Goal: Book appointment/travel/reservation

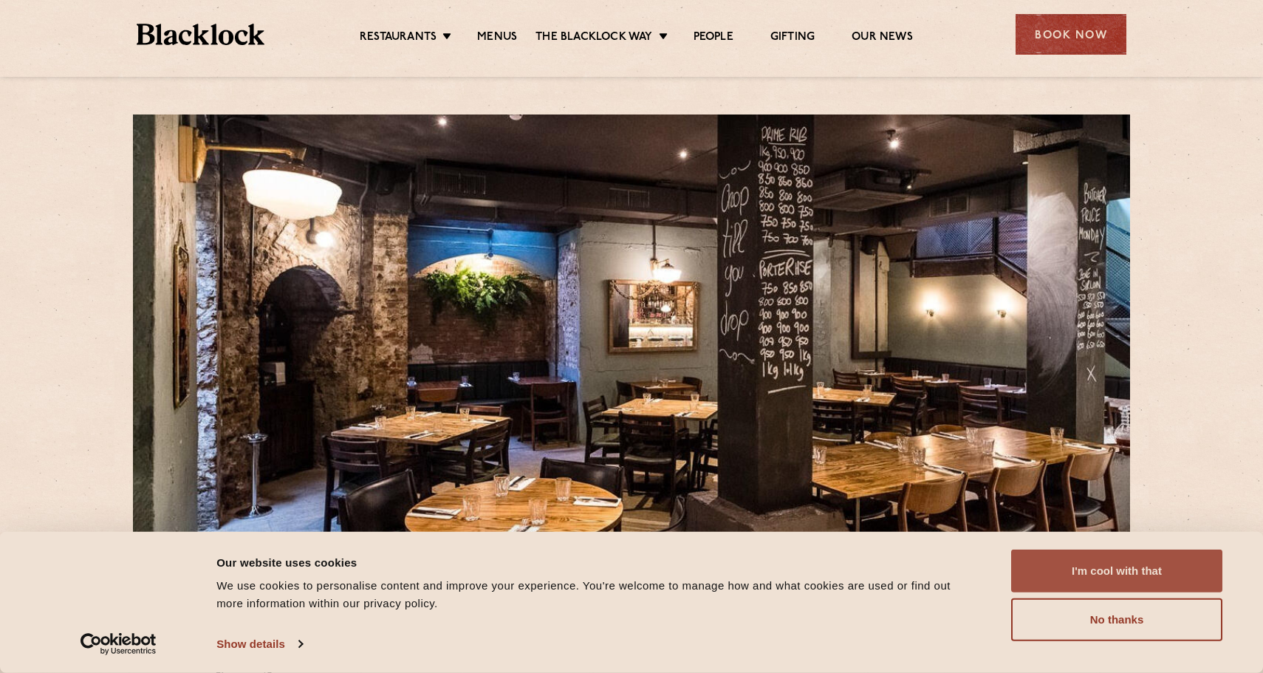
click at [1100, 580] on button "I'm cool with that" at bounding box center [1116, 570] width 211 height 43
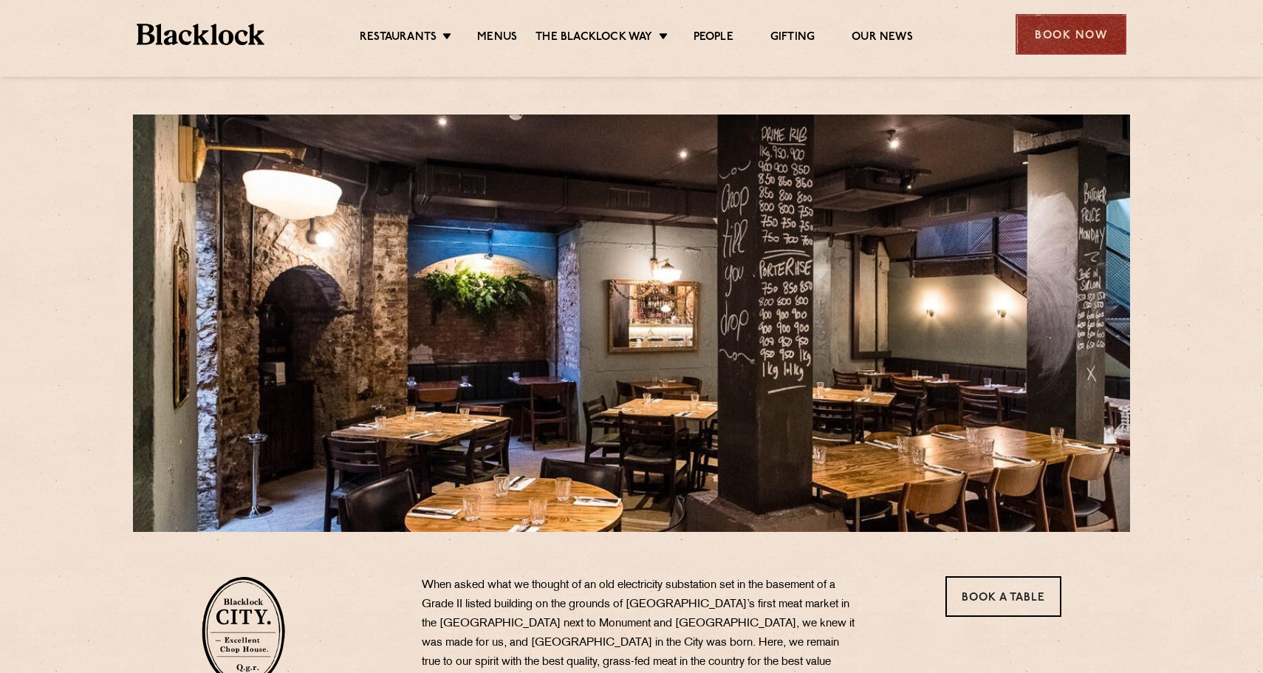
click at [1058, 32] on div "Book Now" at bounding box center [1070, 34] width 111 height 41
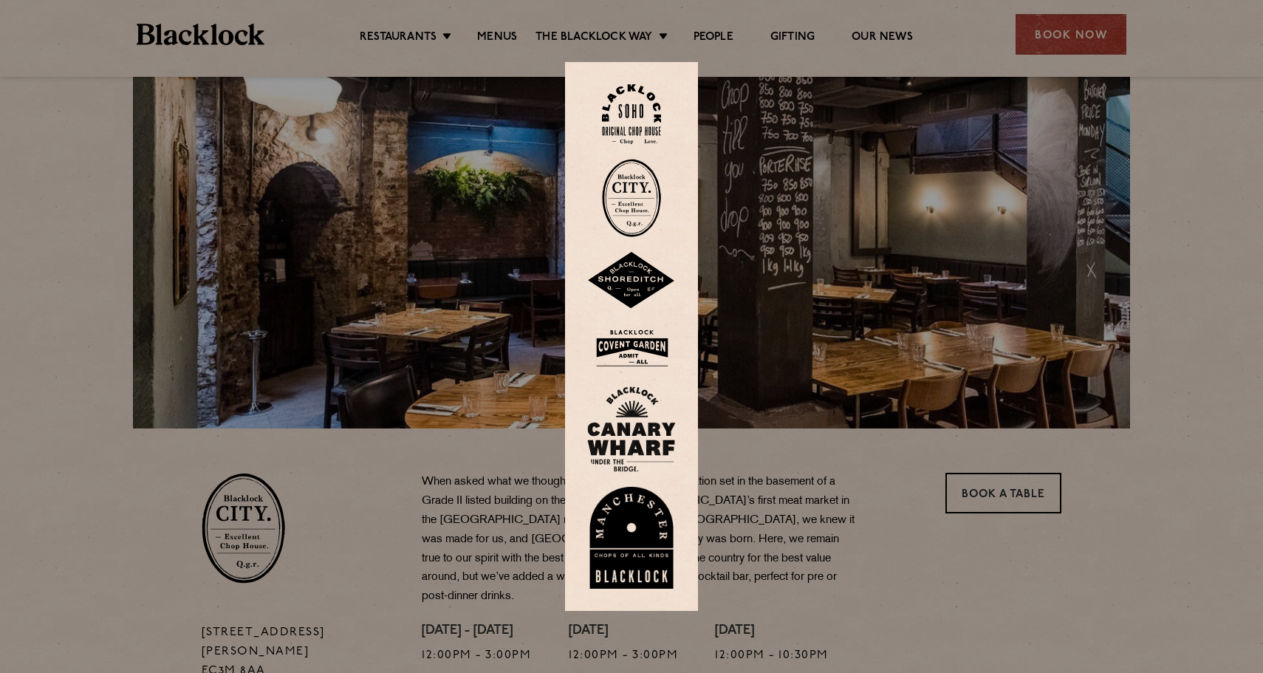
scroll to position [105, 0]
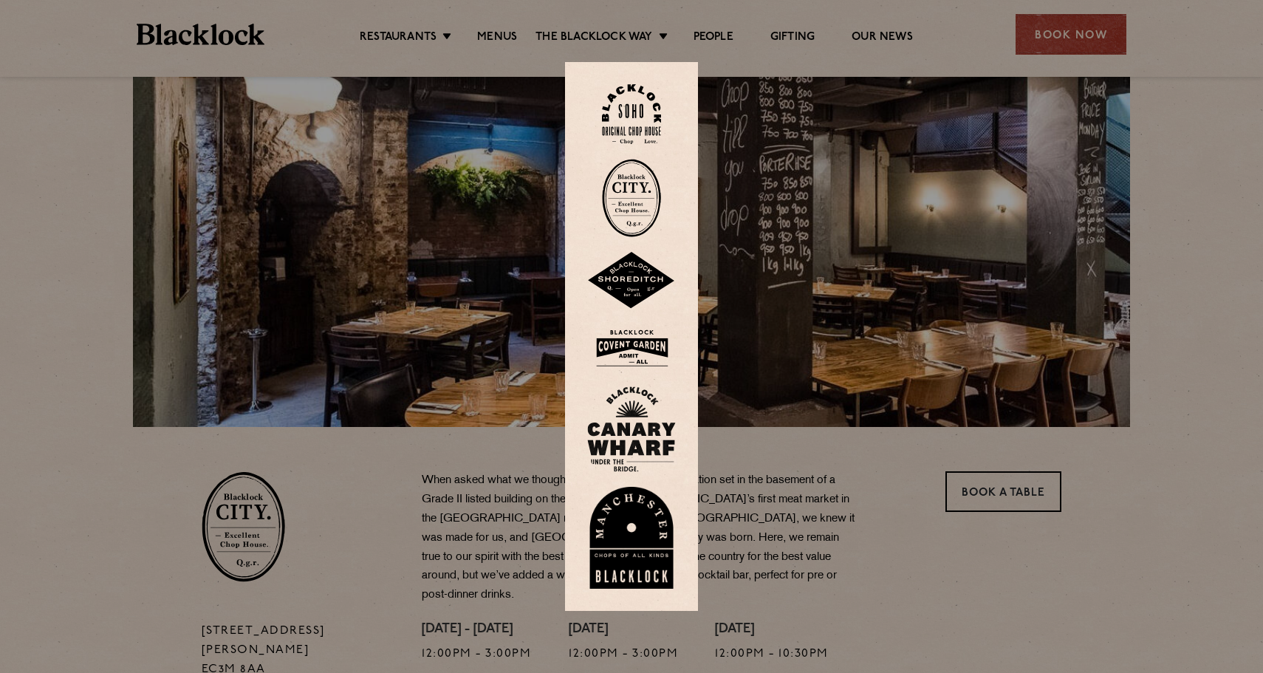
click at [623, 203] on img at bounding box center [631, 198] width 59 height 78
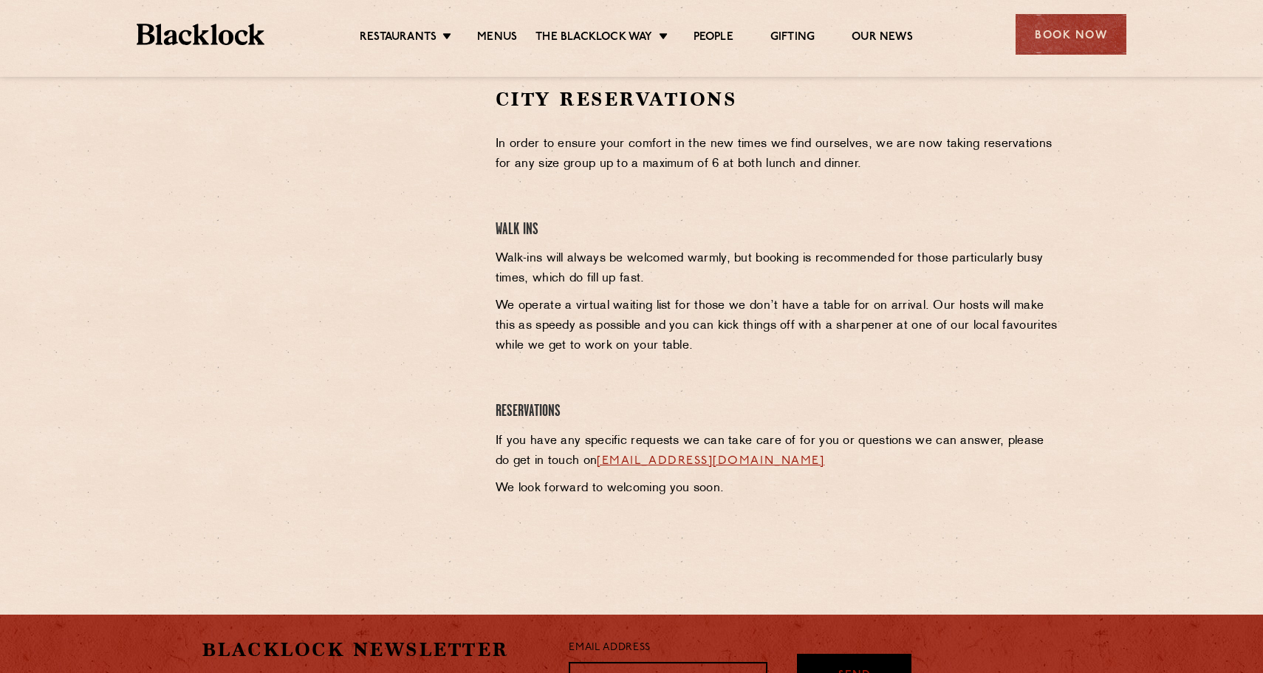
scroll to position [449, 0]
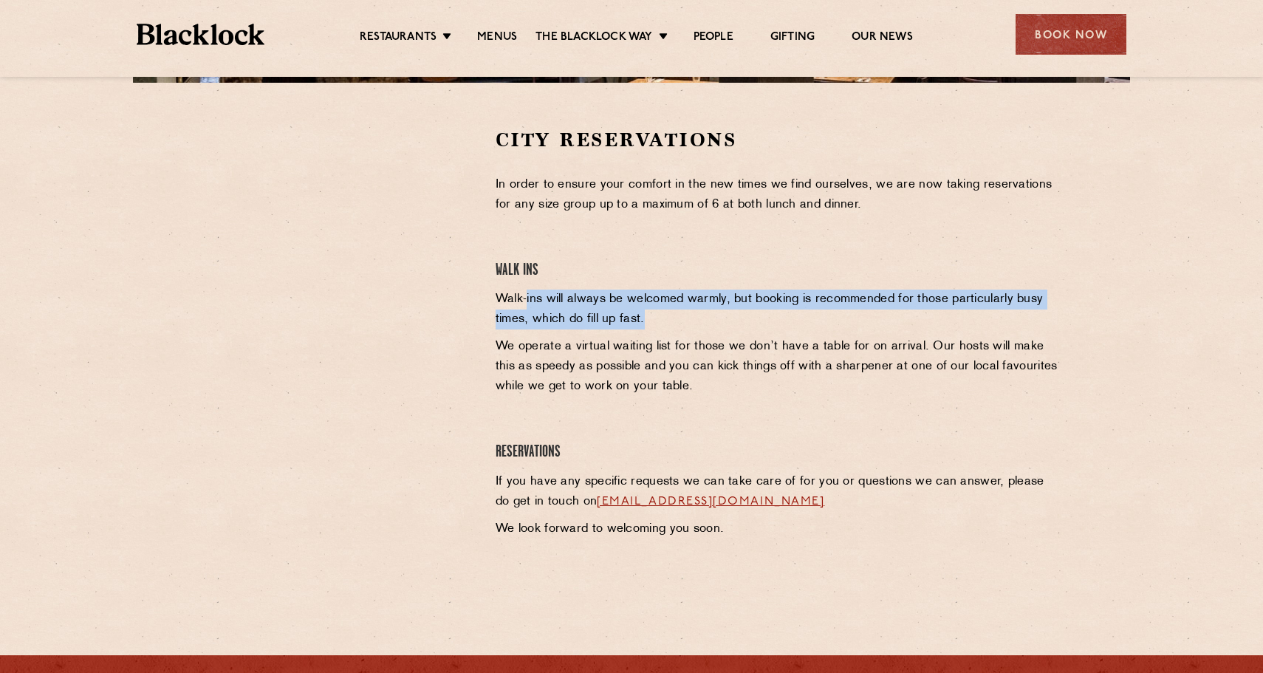
drag, startPoint x: 526, startPoint y: 296, endPoint x: 803, endPoint y: 326, distance: 279.2
click at [803, 326] on p "Walk-ins will always be welcomed warmly, but booking is recommended for those p…" at bounding box center [778, 309] width 566 height 40
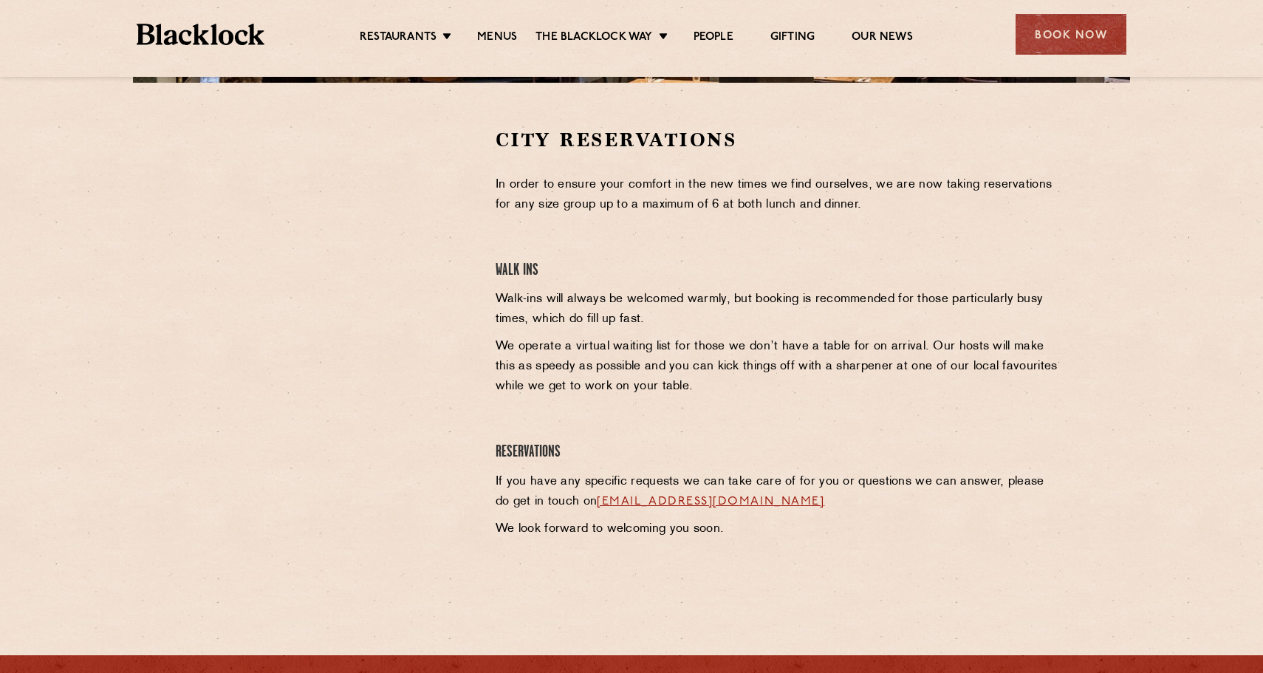
click at [803, 326] on p "Walk-ins will always be welcomed warmly, but booking is recommended for those p…" at bounding box center [778, 309] width 566 height 40
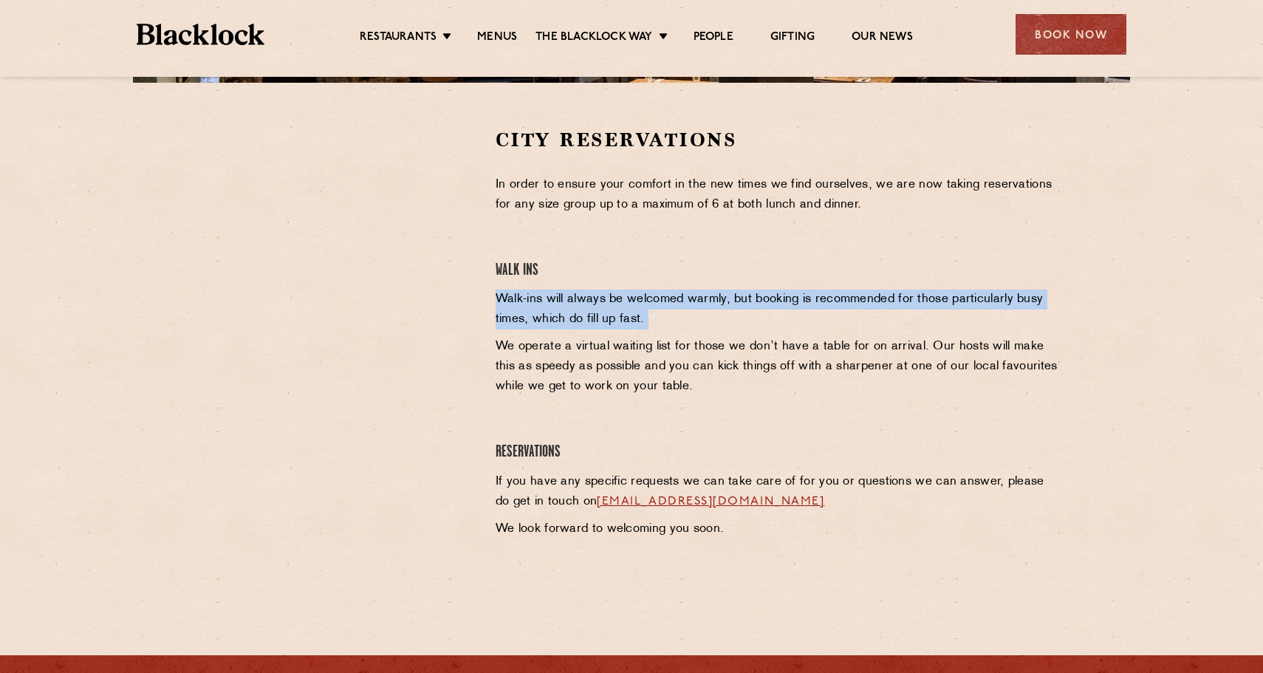
click at [803, 326] on p "Walk-ins will always be welcomed warmly, but booking is recommended for those p…" at bounding box center [778, 309] width 566 height 40
click at [803, 325] on p "Walk-ins will always be welcomed warmly, but booking is recommended for those p…" at bounding box center [778, 309] width 566 height 40
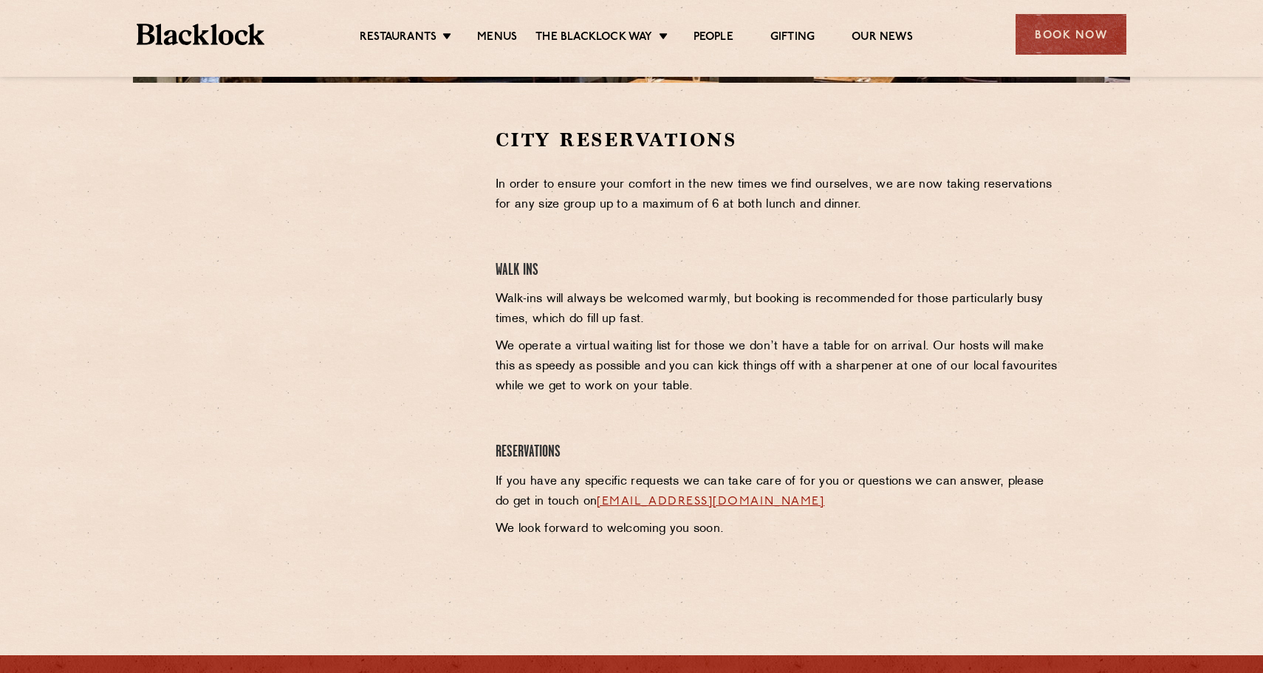
click at [803, 325] on p "Walk-ins will always be welcomed warmly, but booking is recommended for those p…" at bounding box center [778, 309] width 566 height 40
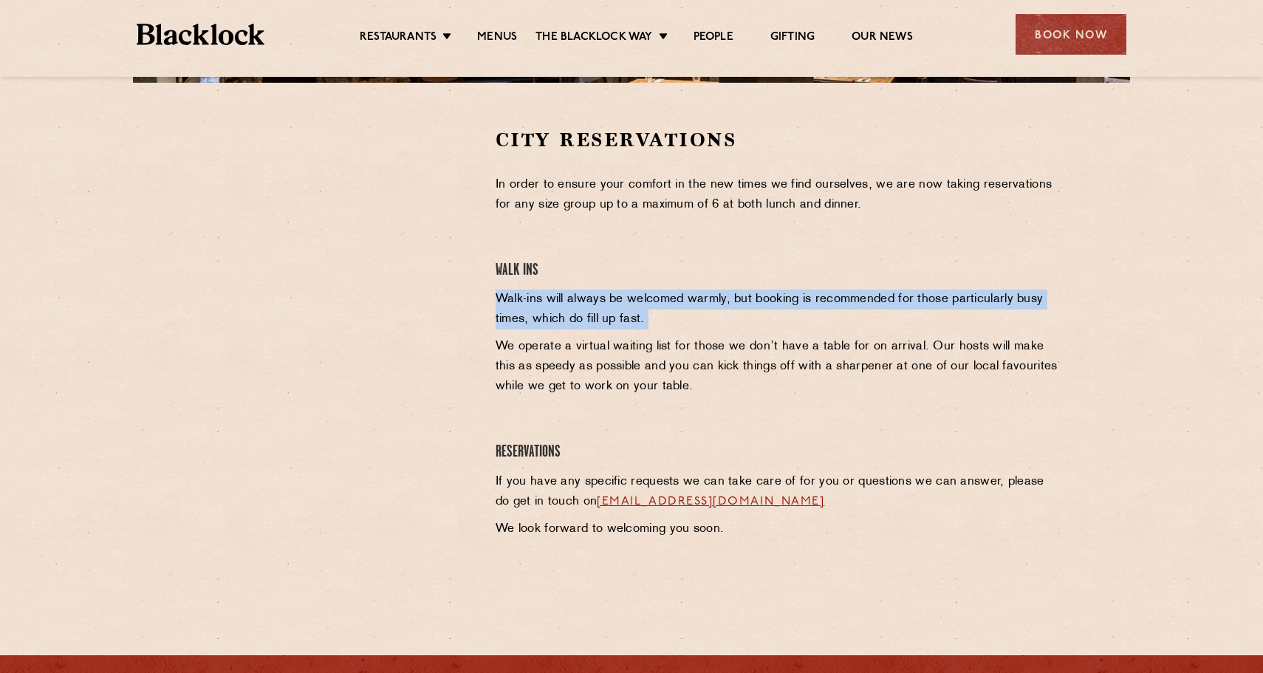
click at [803, 325] on p "Walk-ins will always be welcomed warmly, but booking is recommended for those p…" at bounding box center [778, 309] width 566 height 40
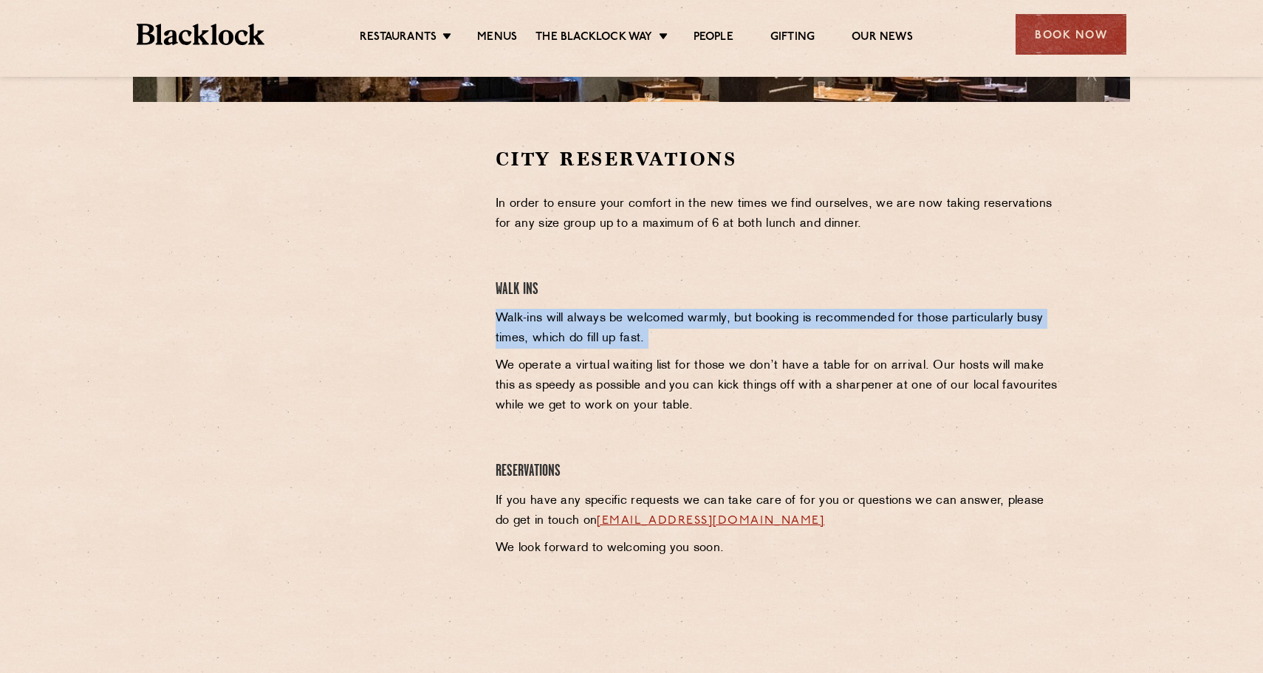
scroll to position [428, 0]
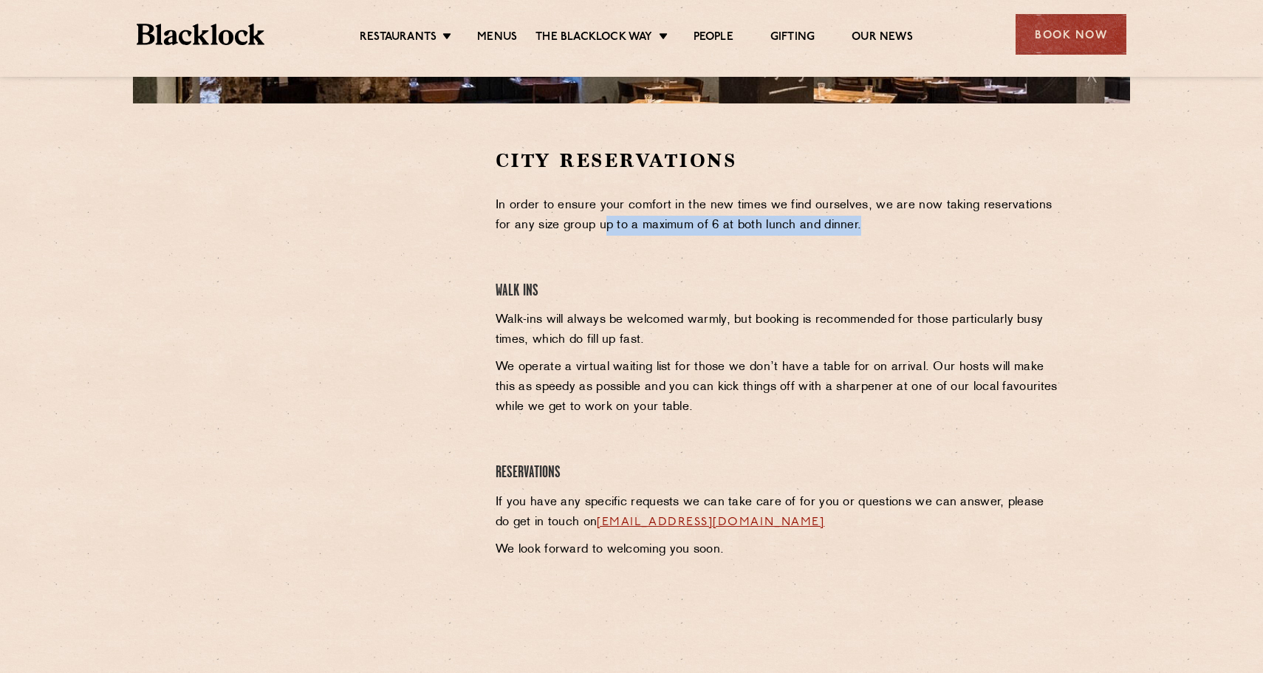
drag, startPoint x: 604, startPoint y: 232, endPoint x: 671, endPoint y: 236, distance: 67.3
click at [671, 236] on div "City Reservations In order to ensure your comfort in the new times we find ours…" at bounding box center [778, 371] width 589 height 447
click at [671, 253] on div "City Reservations In order to ensure your comfort in the new times we find ours…" at bounding box center [778, 371] width 589 height 447
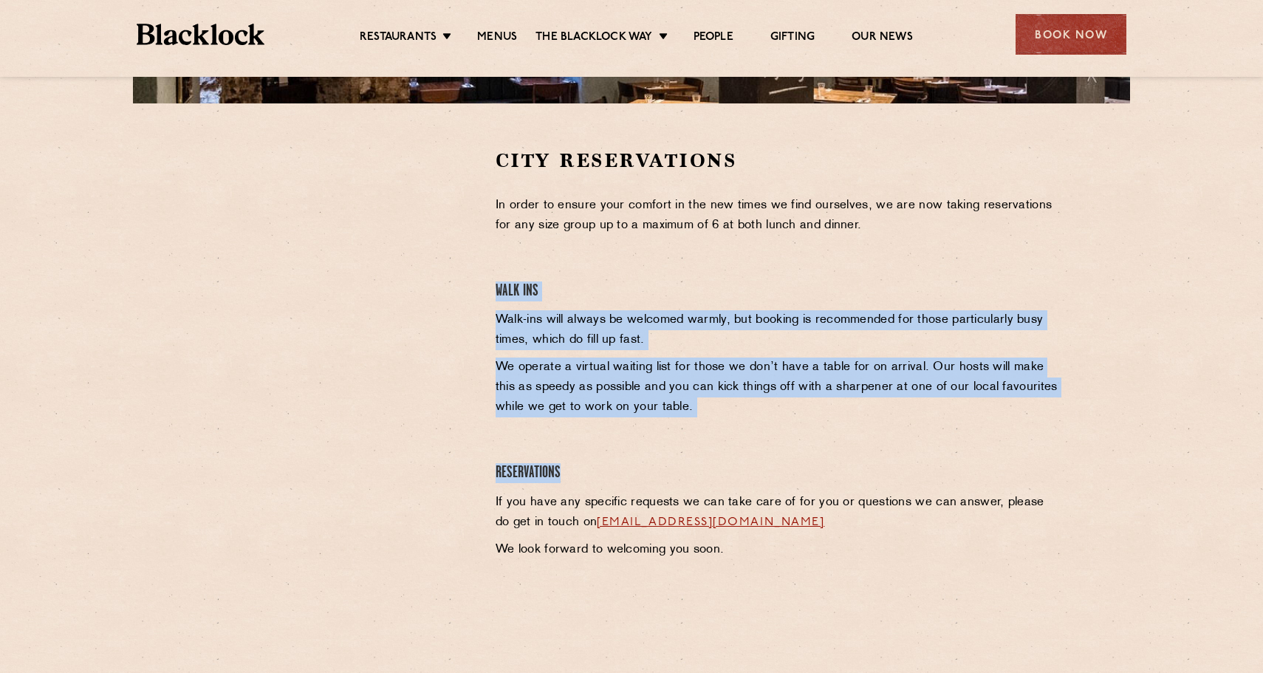
drag, startPoint x: 671, startPoint y: 253, endPoint x: 697, endPoint y: 481, distance: 229.0
click at [699, 482] on div "City Reservations In order to ensure your comfort in the new times we find ours…" at bounding box center [778, 371] width 589 height 447
click at [697, 481] on h4 "Reservations" at bounding box center [778, 473] width 566 height 20
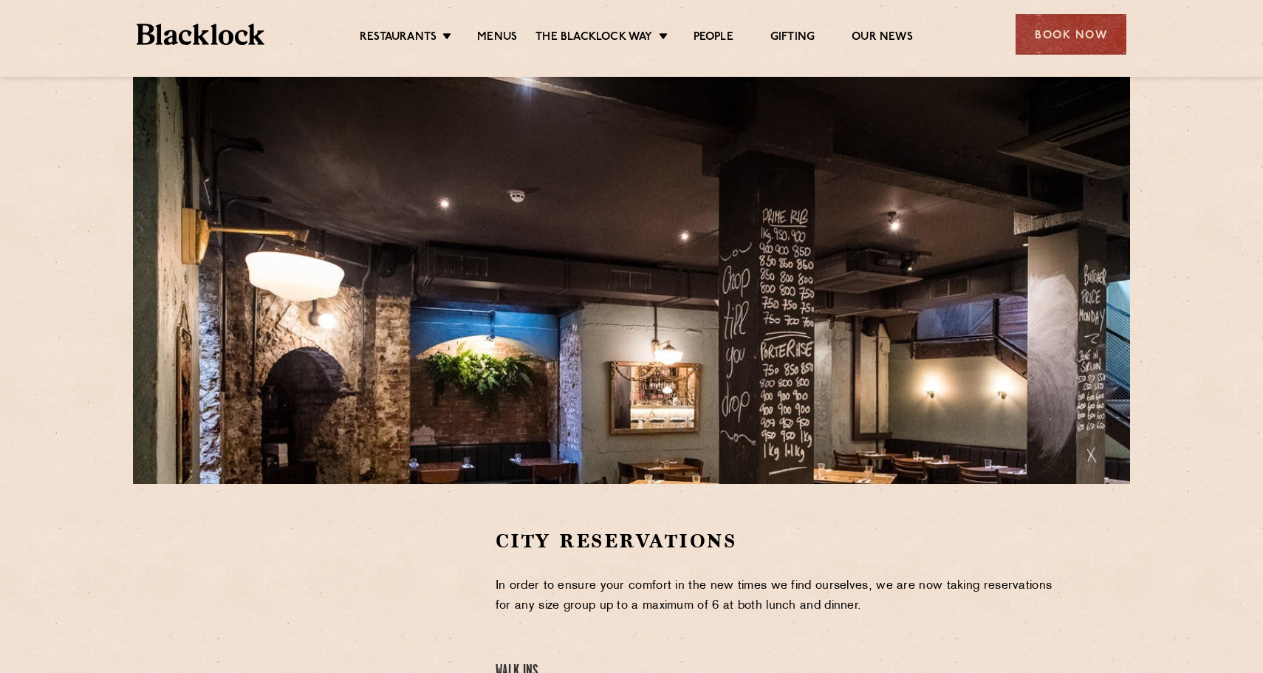
scroll to position [0, 0]
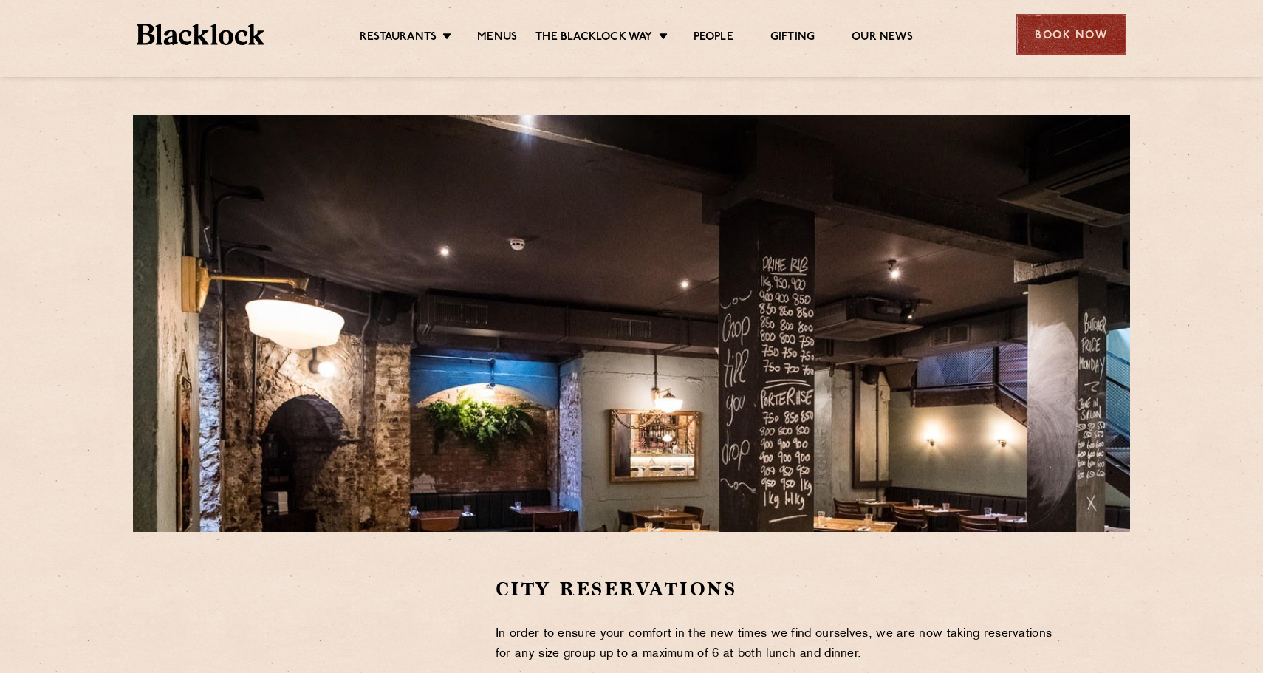
click at [1086, 44] on div "Book Now" at bounding box center [1070, 34] width 111 height 41
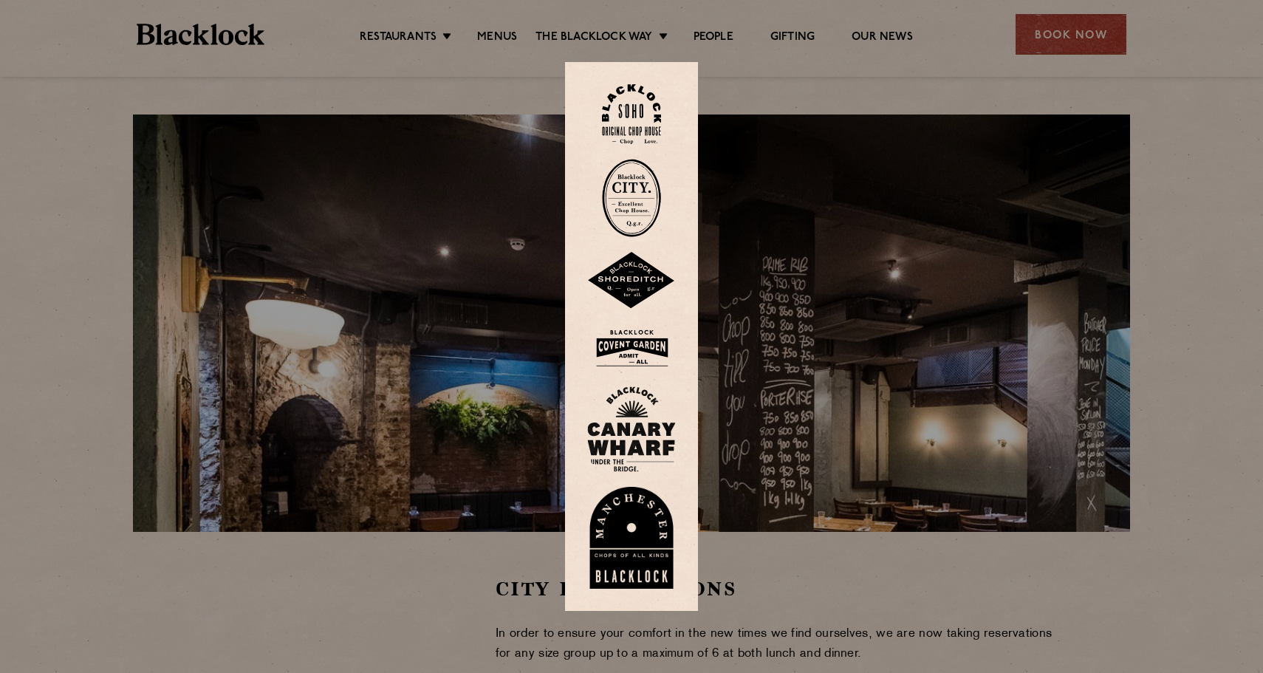
click at [631, 117] on img at bounding box center [631, 114] width 59 height 60
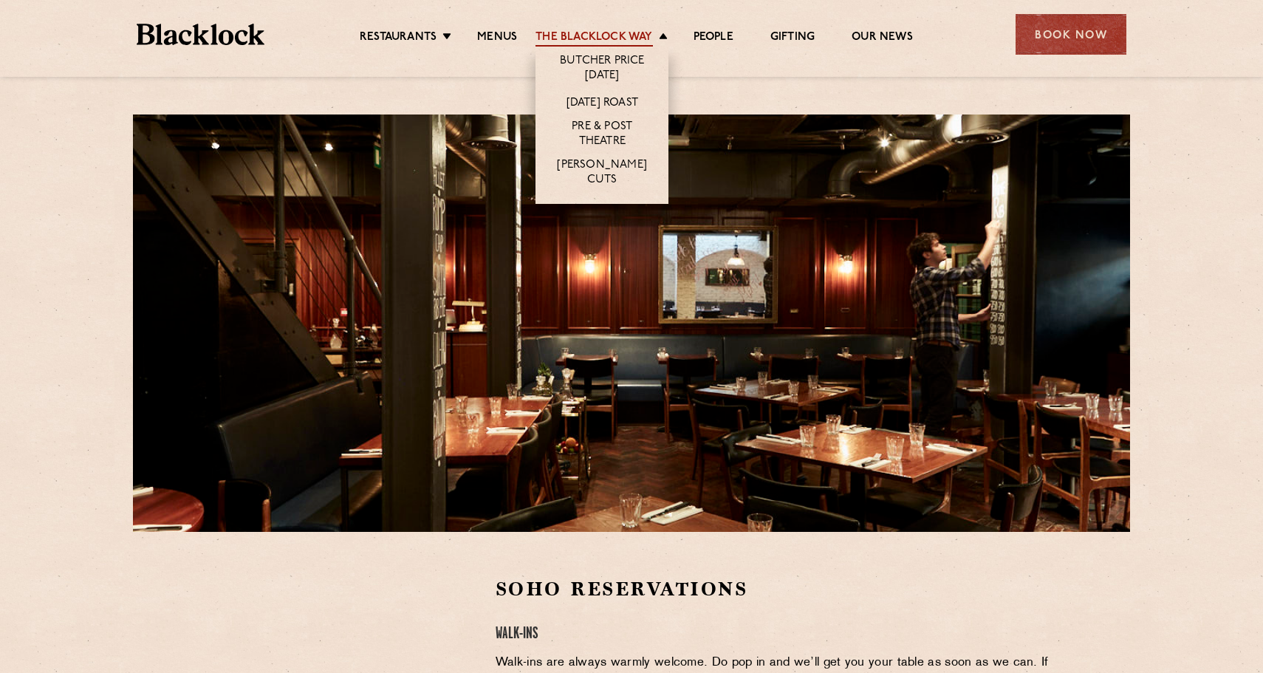
click at [609, 38] on link "The Blacklock Way" at bounding box center [593, 38] width 117 height 16
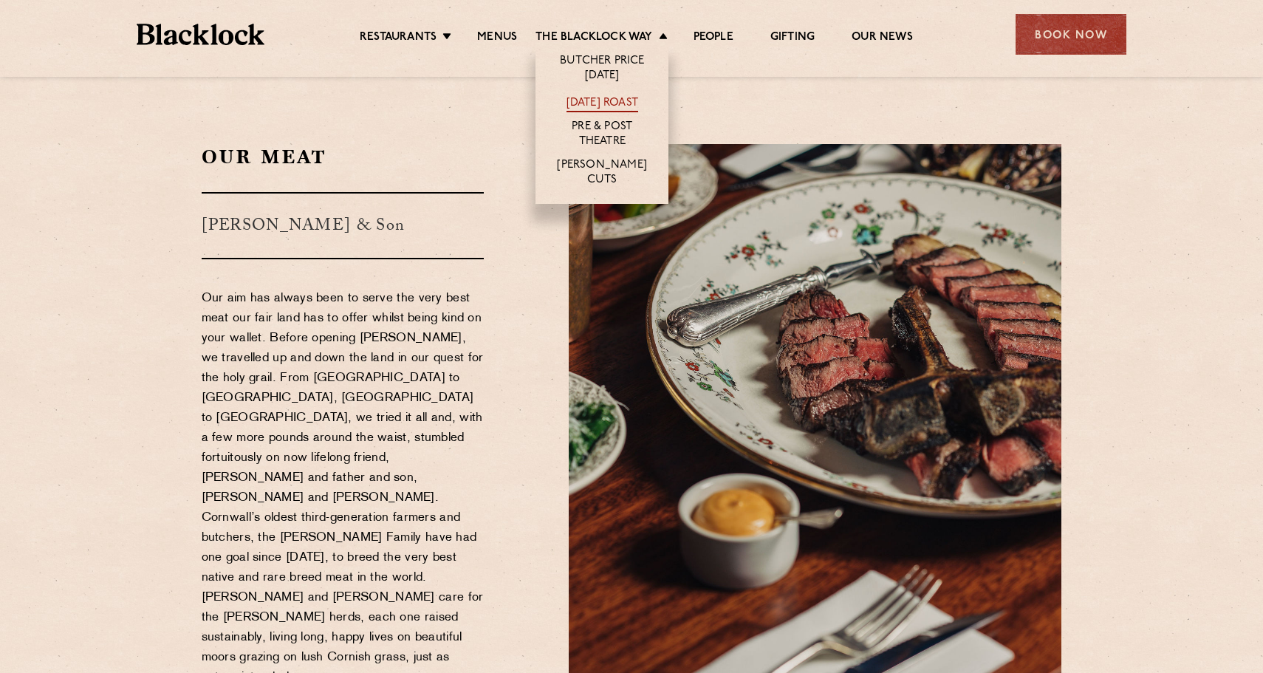
click at [603, 102] on link "[DATE] Roast" at bounding box center [602, 104] width 72 height 16
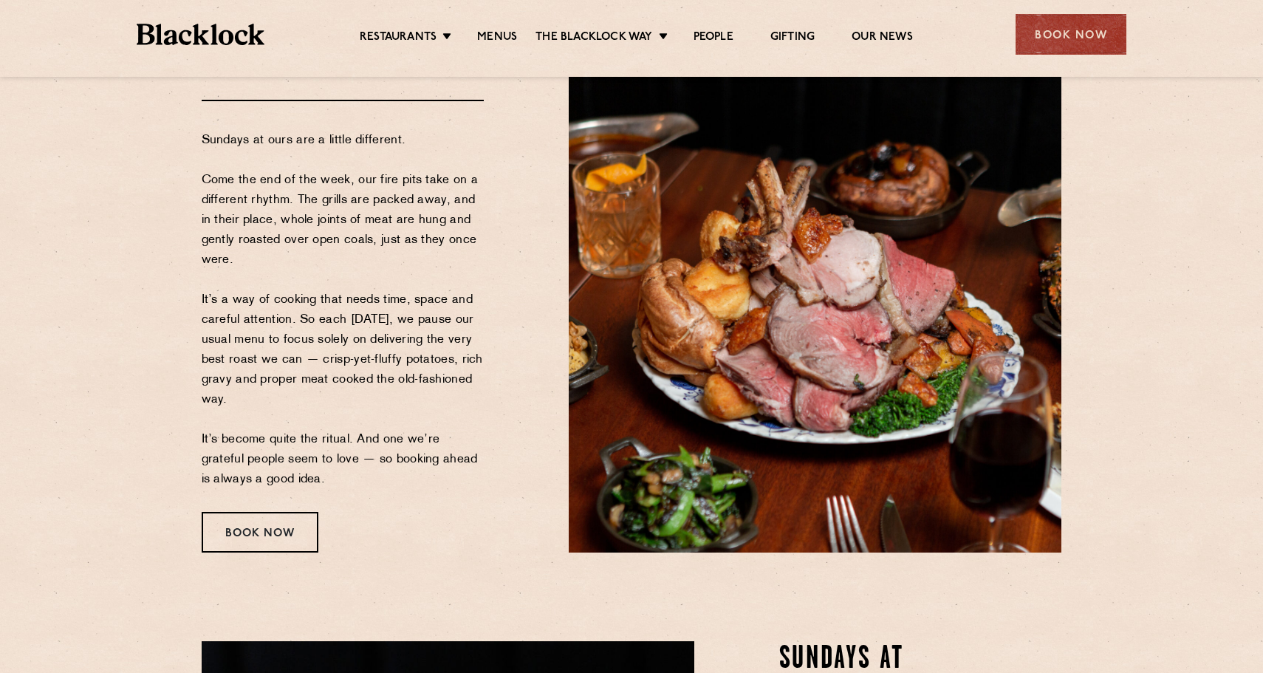
scroll to position [162, 0]
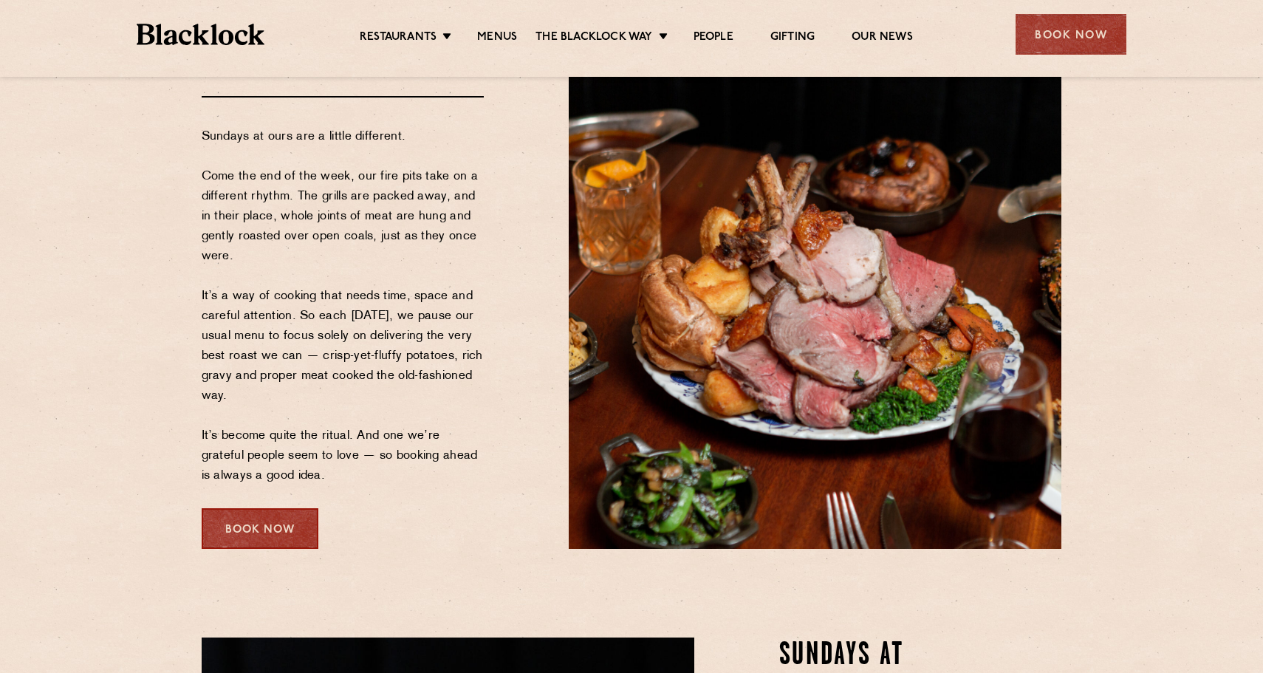
click at [281, 534] on div "Book Now" at bounding box center [260, 528] width 117 height 41
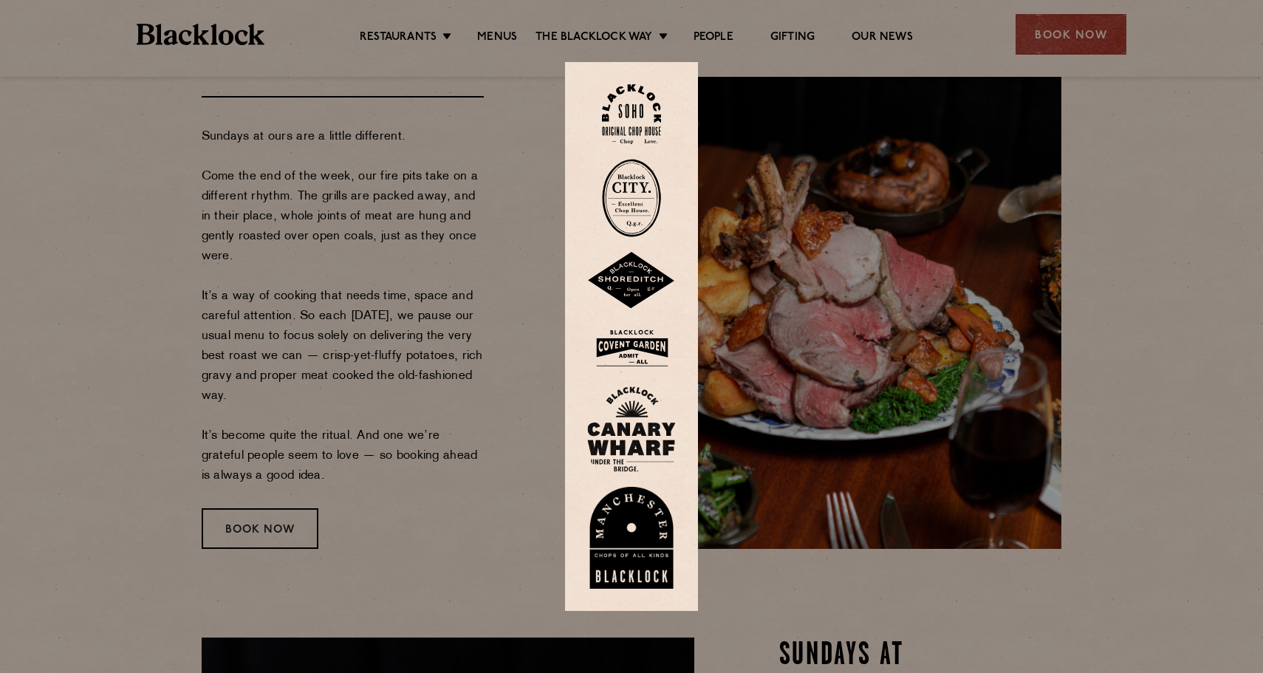
click at [633, 436] on img at bounding box center [631, 429] width 89 height 86
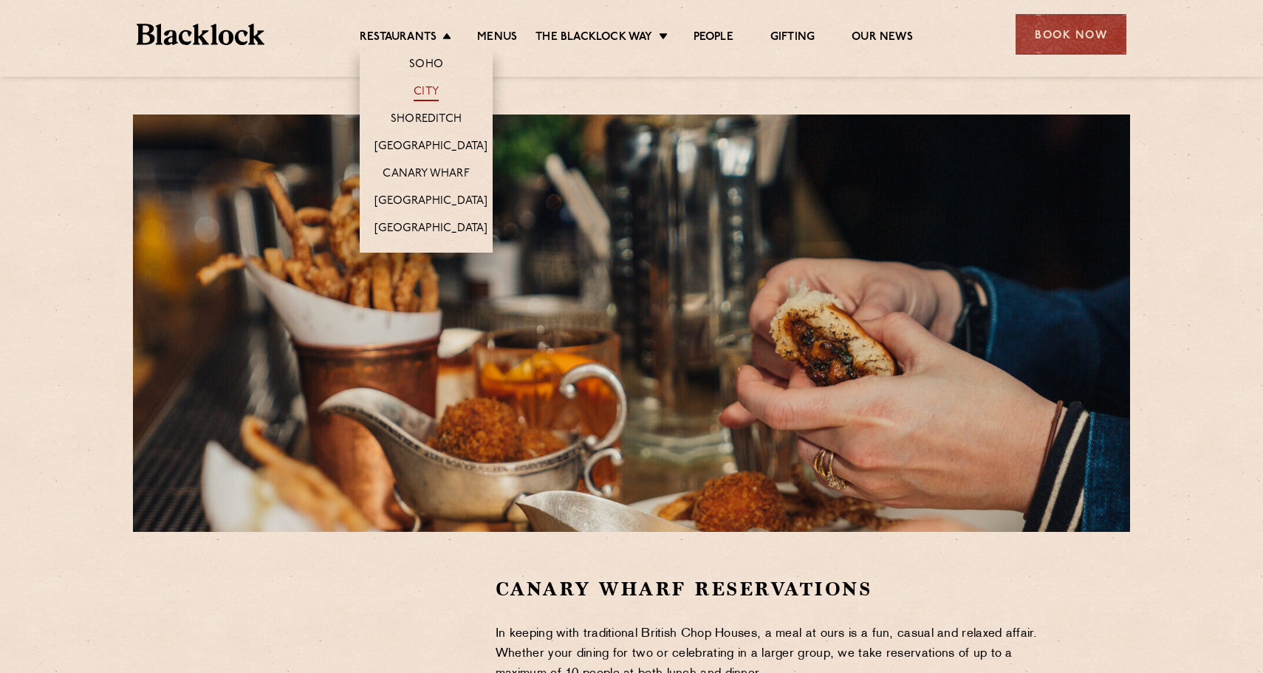
click at [420, 91] on link "City" at bounding box center [426, 93] width 25 height 16
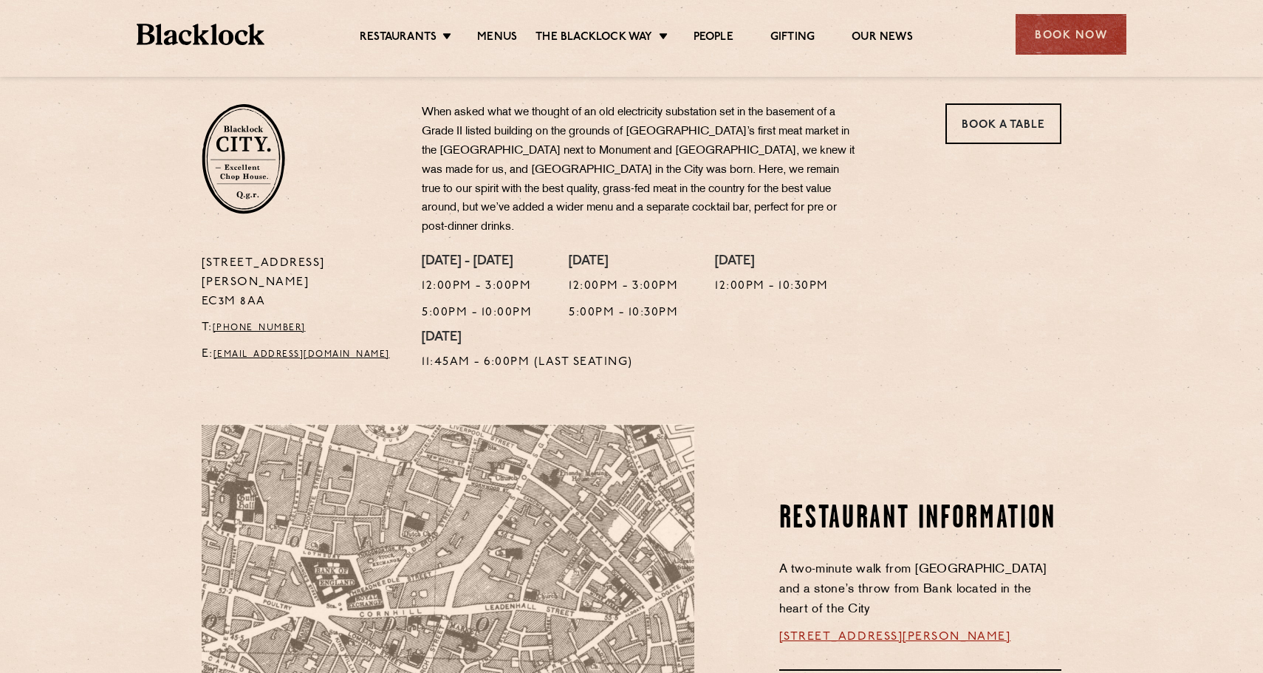
scroll to position [416, 0]
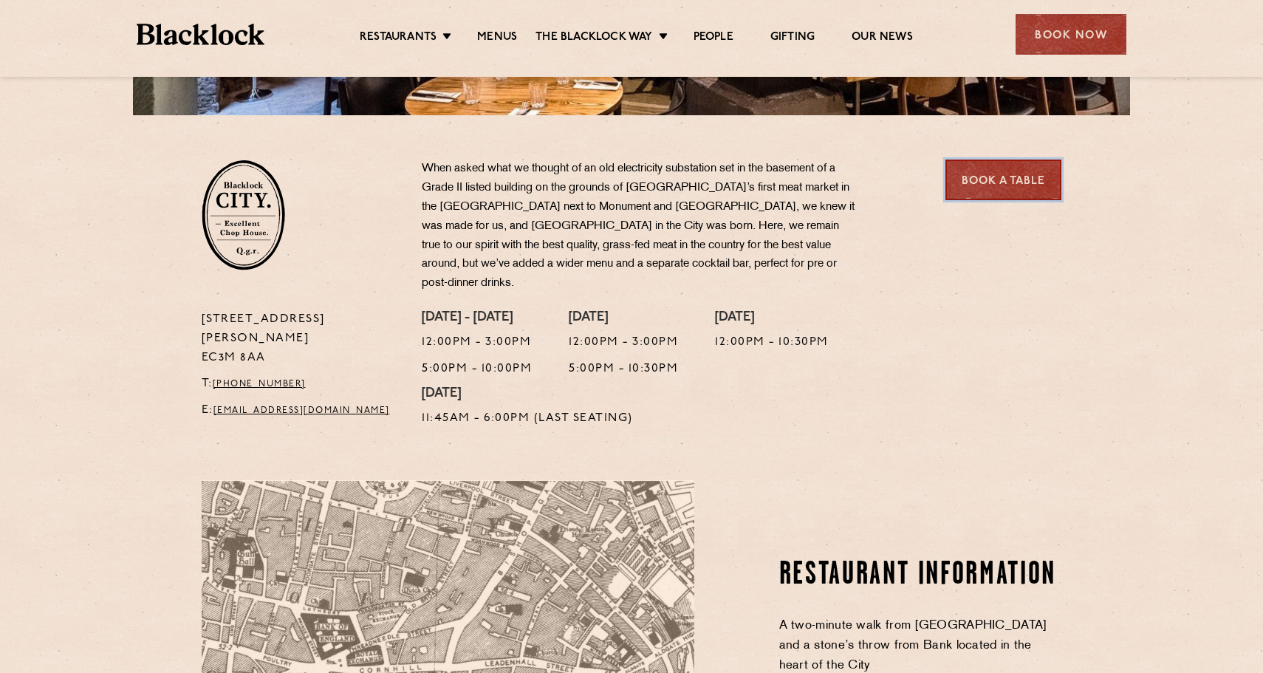
click at [978, 191] on link "Book a Table" at bounding box center [1003, 180] width 116 height 41
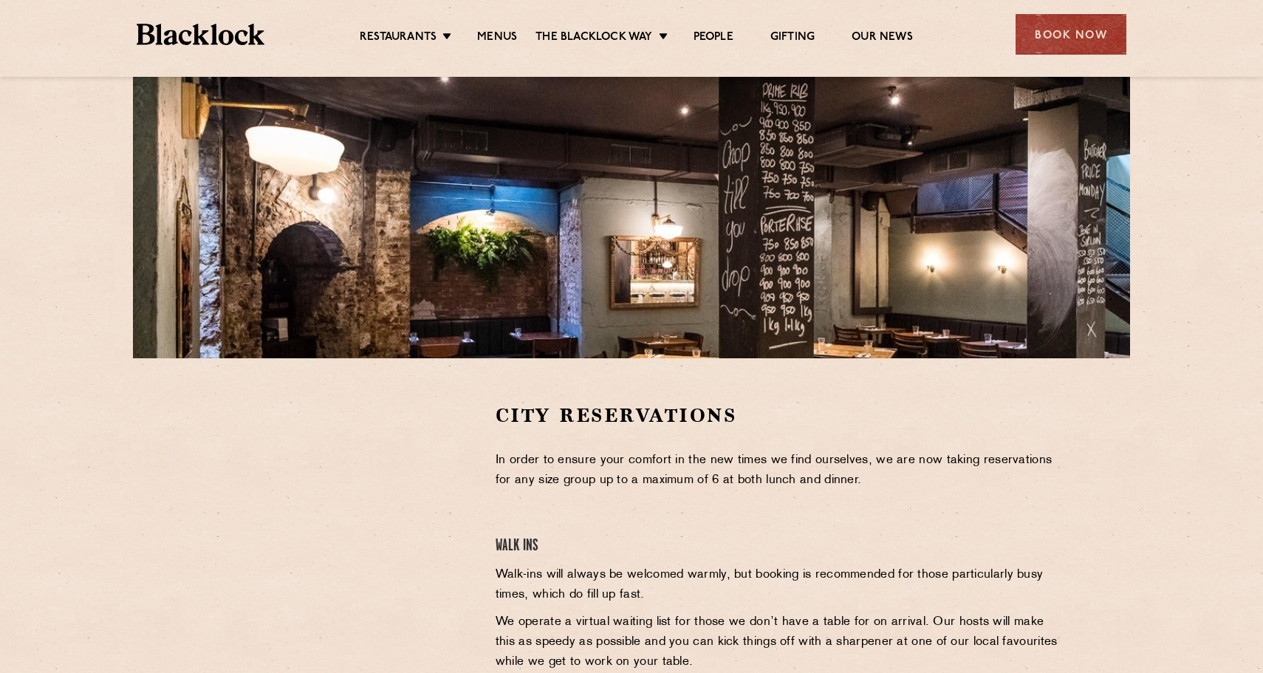
scroll to position [175, 0]
